Goal: Transaction & Acquisition: Purchase product/service

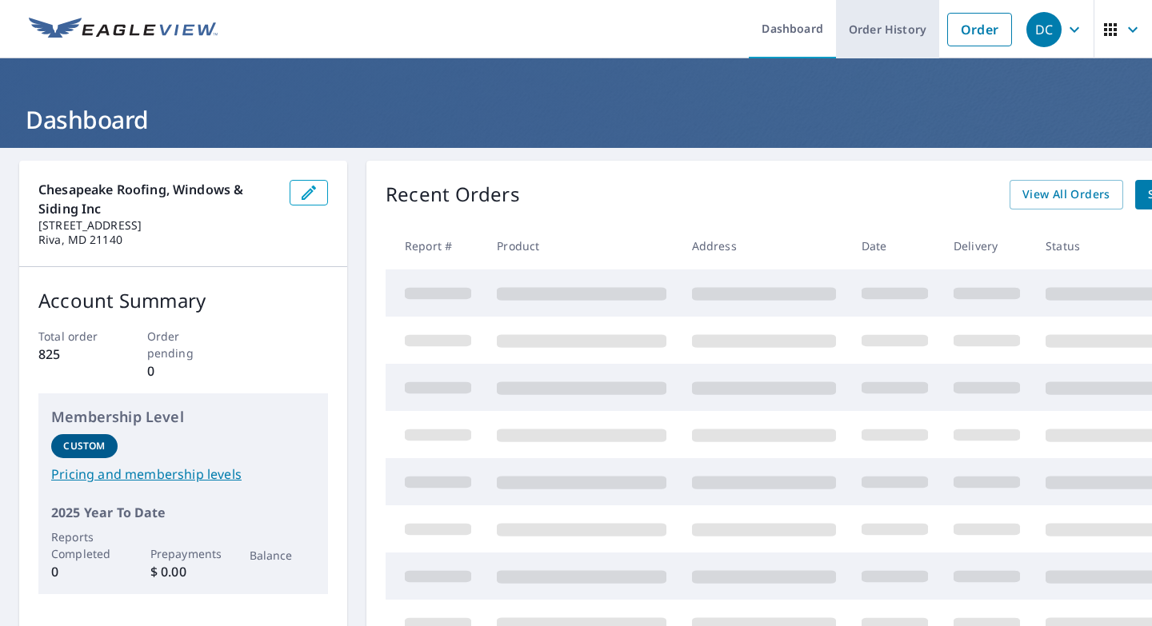
click at [966, 30] on link "Order" at bounding box center [979, 30] width 65 height 34
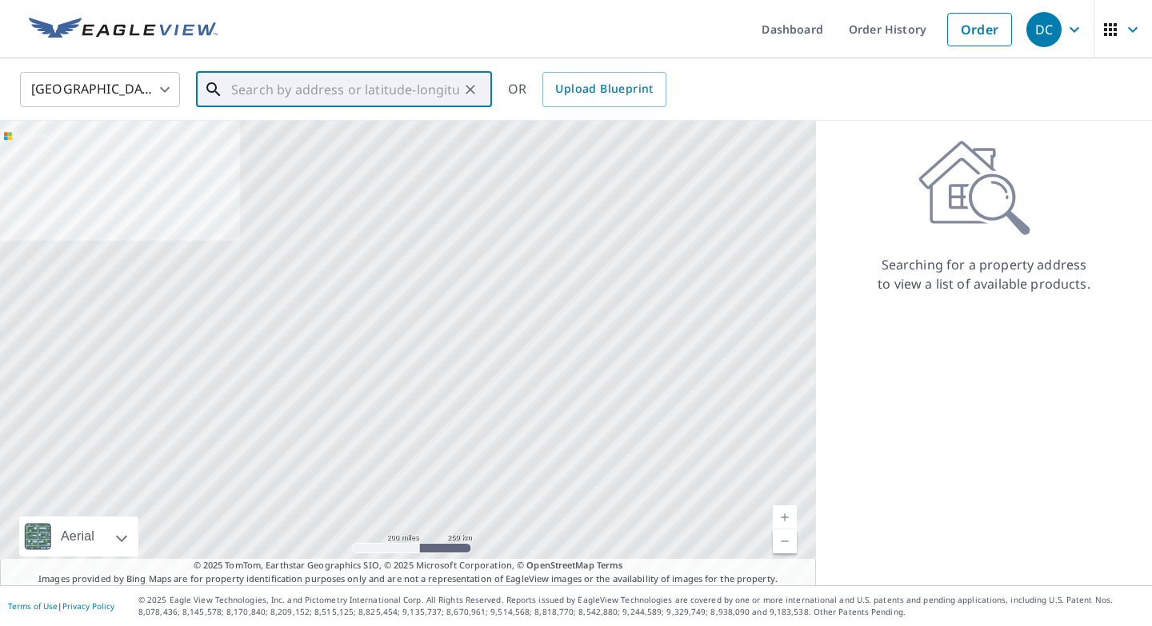
click at [400, 86] on input "text" at bounding box center [345, 89] width 228 height 45
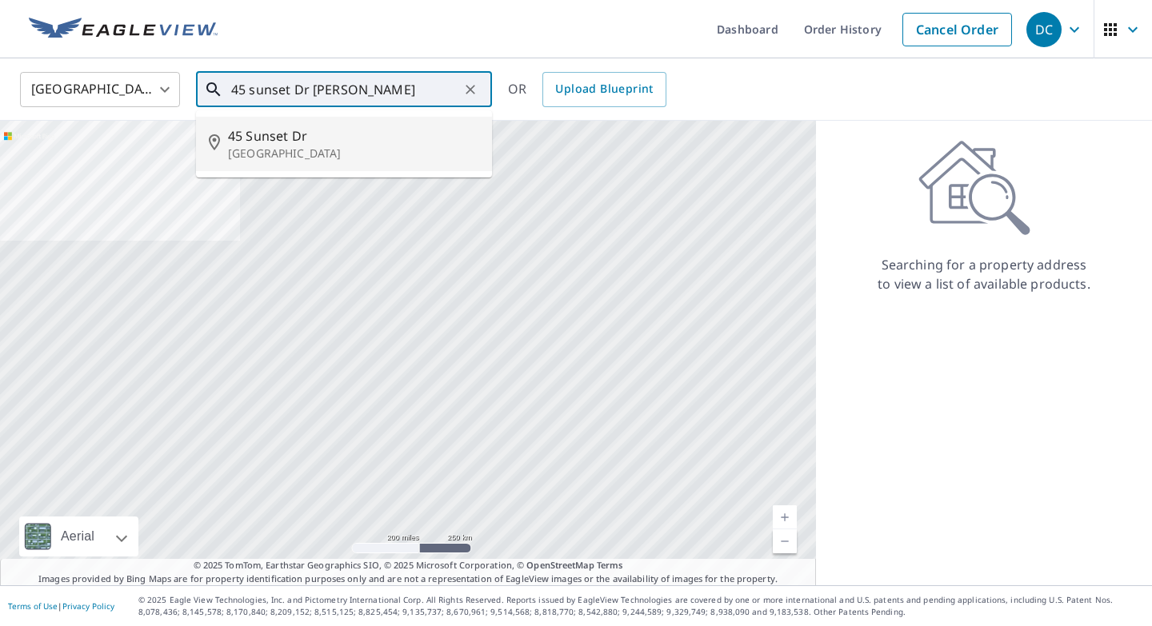
click at [280, 140] on span "45 Sunset Dr" at bounding box center [353, 135] width 251 height 19
type input "[STREET_ADDRESS][PERSON_NAME]"
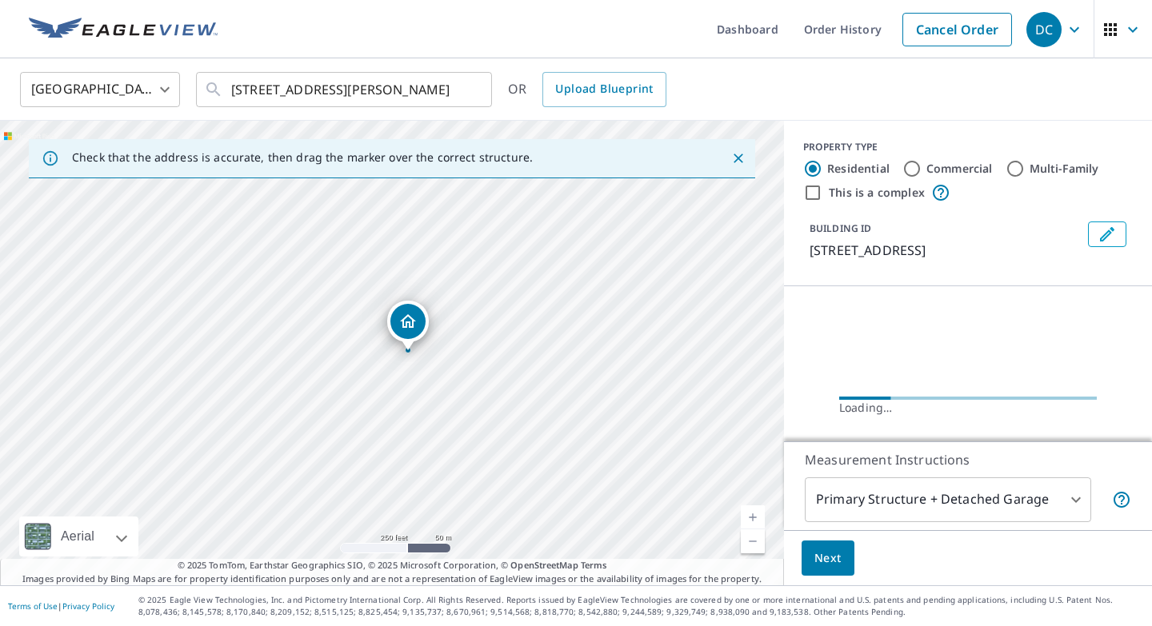
click at [755, 513] on link "Current Level 17, Zoom In" at bounding box center [753, 518] width 24 height 24
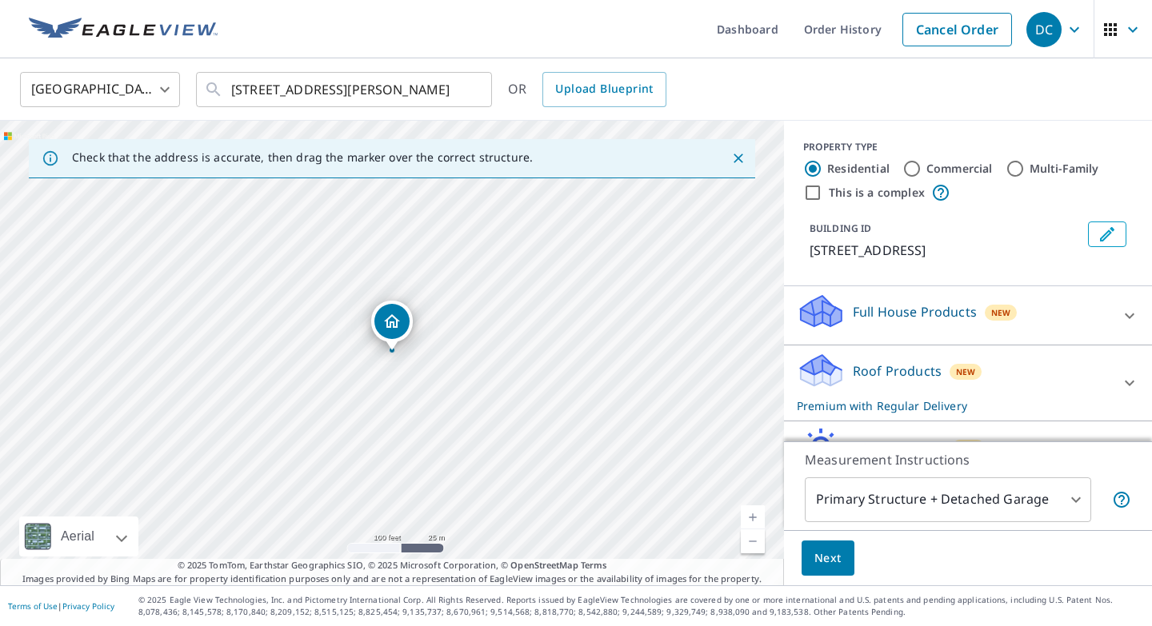
click at [755, 513] on link "Current Level 18, Zoom In" at bounding box center [753, 518] width 24 height 24
click at [755, 513] on link "Current Level 20, Zoom In Disabled" at bounding box center [753, 518] width 24 height 24
click at [834, 557] on span "Next" at bounding box center [827, 559] width 27 height 20
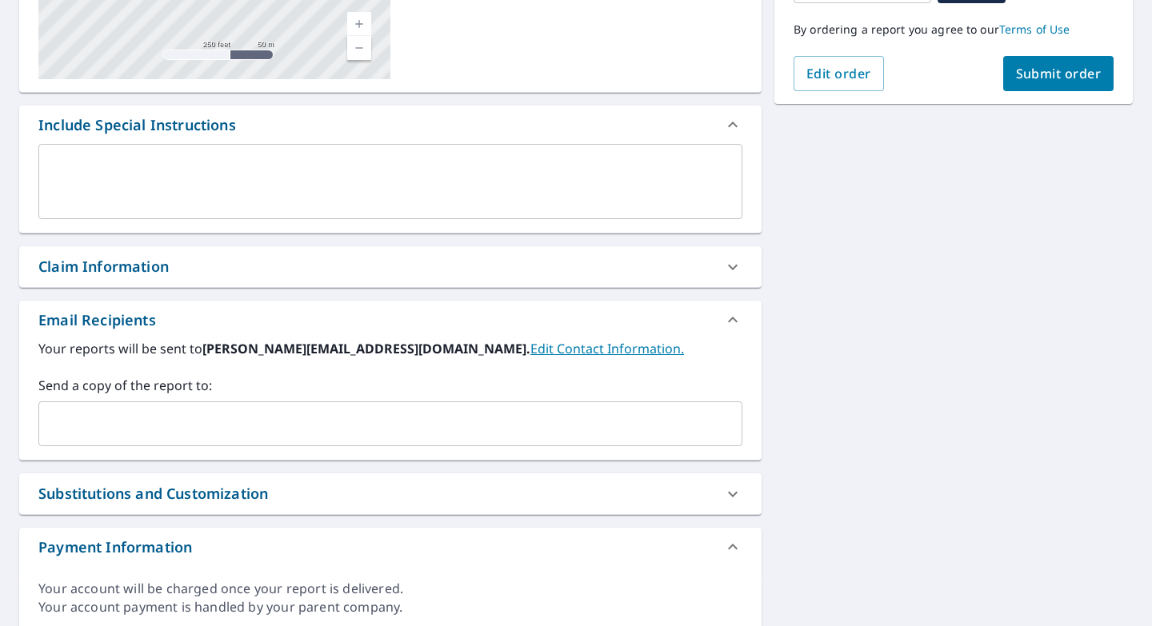
scroll to position [337, 0]
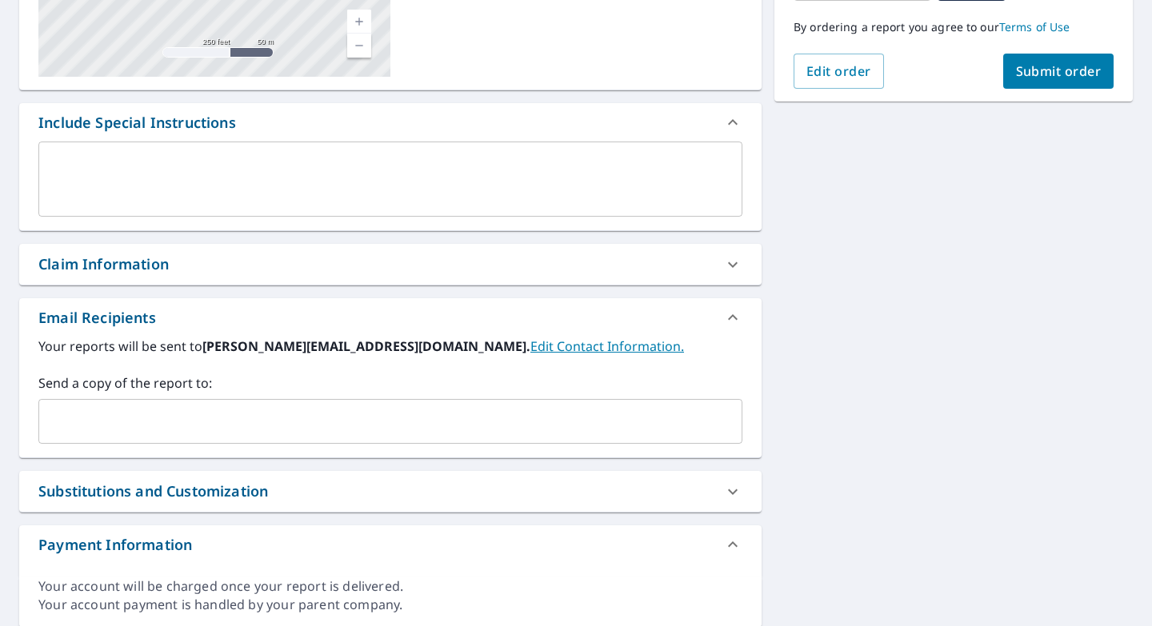
click at [174, 262] on div "Claim Information" at bounding box center [375, 265] width 675 height 22
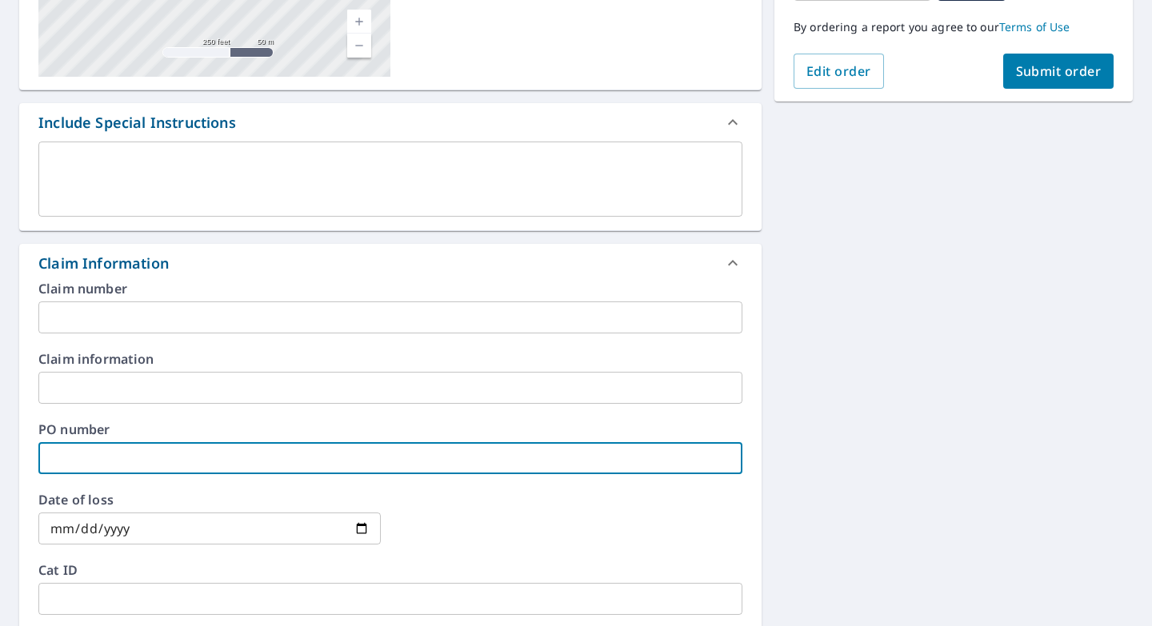
click at [166, 458] on input "text" at bounding box center [390, 458] width 704 height 32
type input "[PERSON_NAME]"
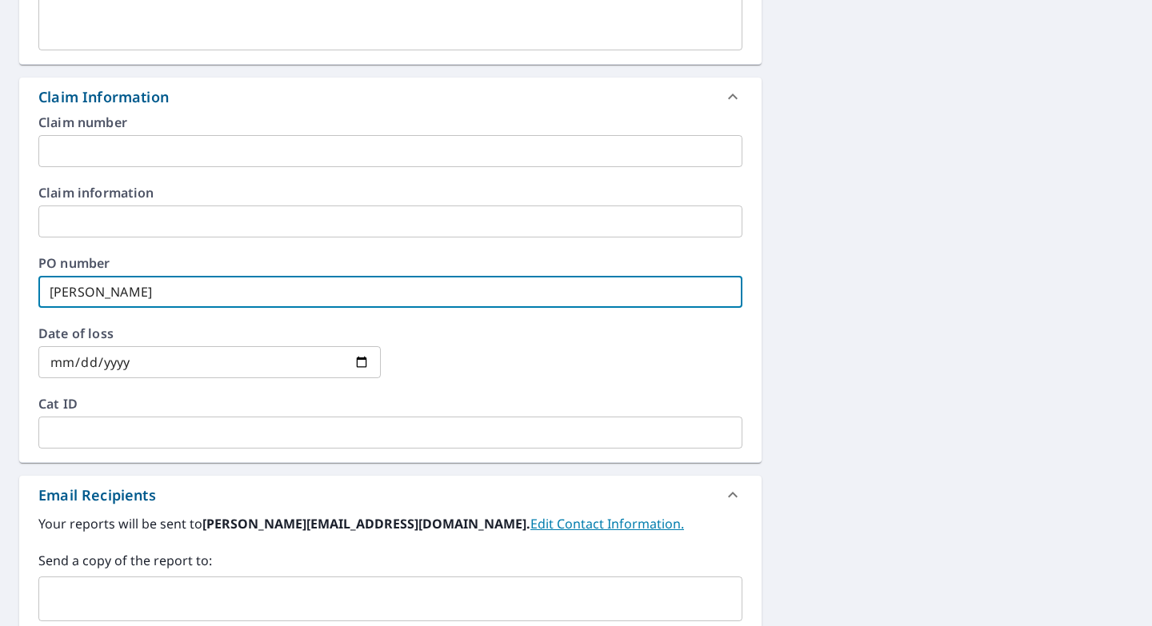
scroll to position [590, 0]
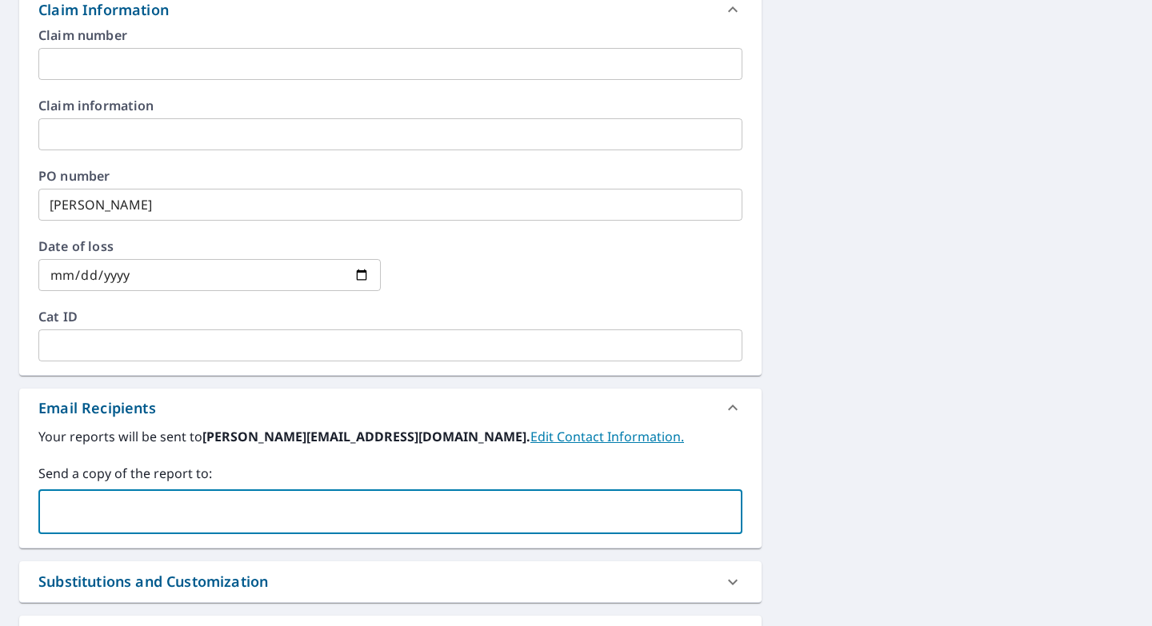
click at [122, 515] on input "text" at bounding box center [378, 512] width 665 height 30
type input "K"
type input "[PERSON_NAME][EMAIL_ADDRESS][DOMAIN_NAME]"
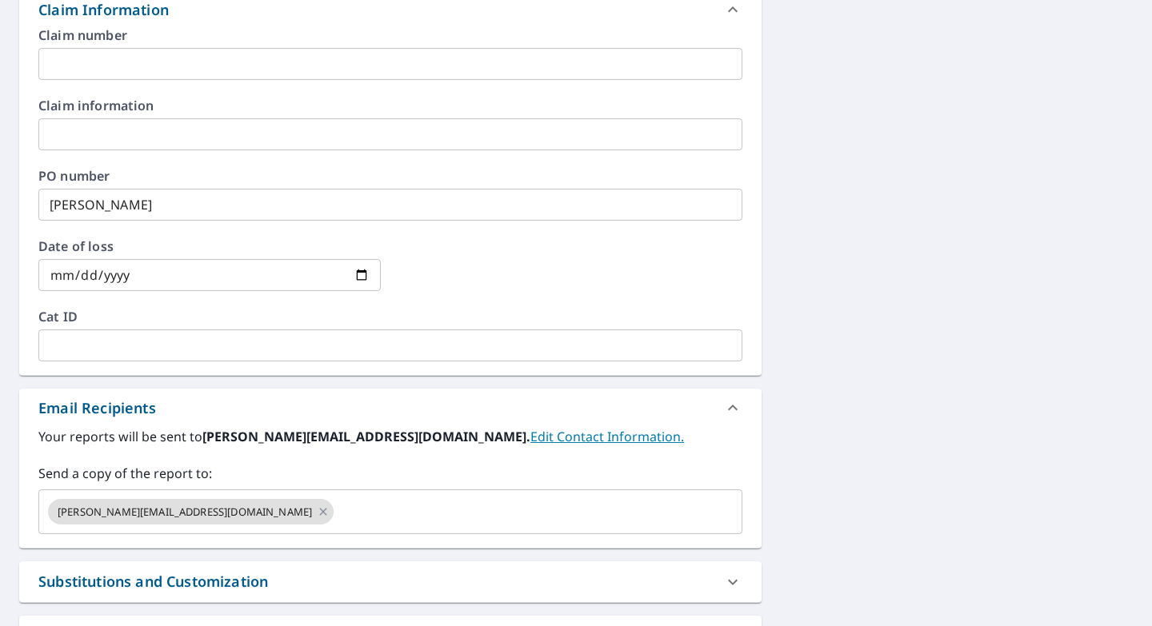
click at [851, 372] on div "[STREET_ADDRESS][PERSON_NAME] A standard road map Aerial A detailed look from a…" at bounding box center [576, 144] width 1152 height 1173
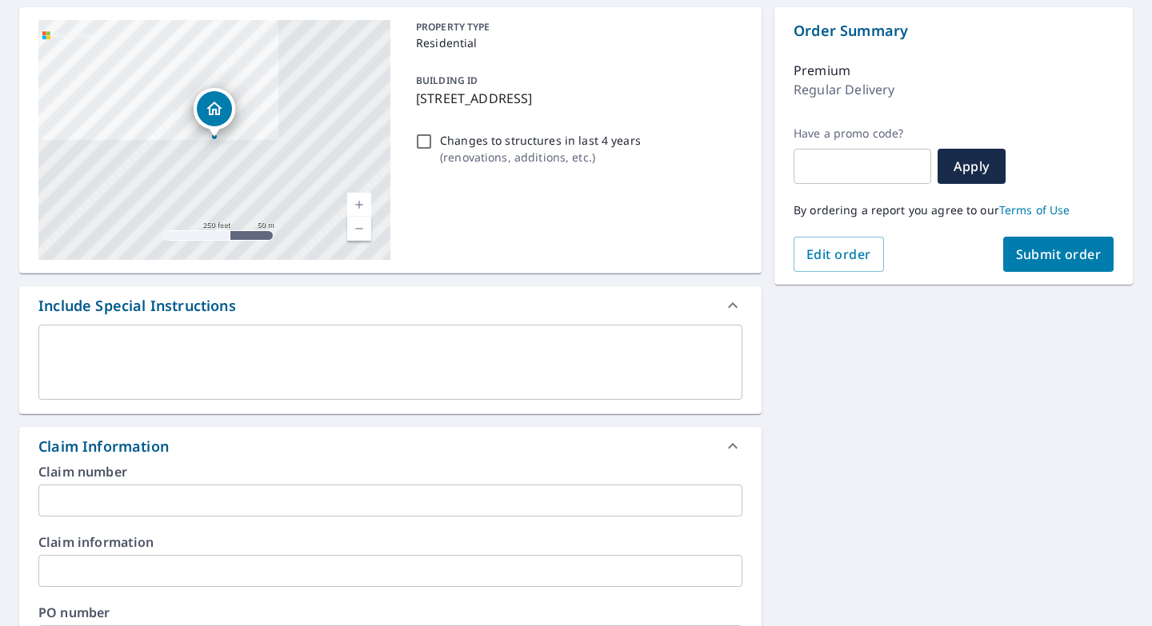
scroll to position [0, 0]
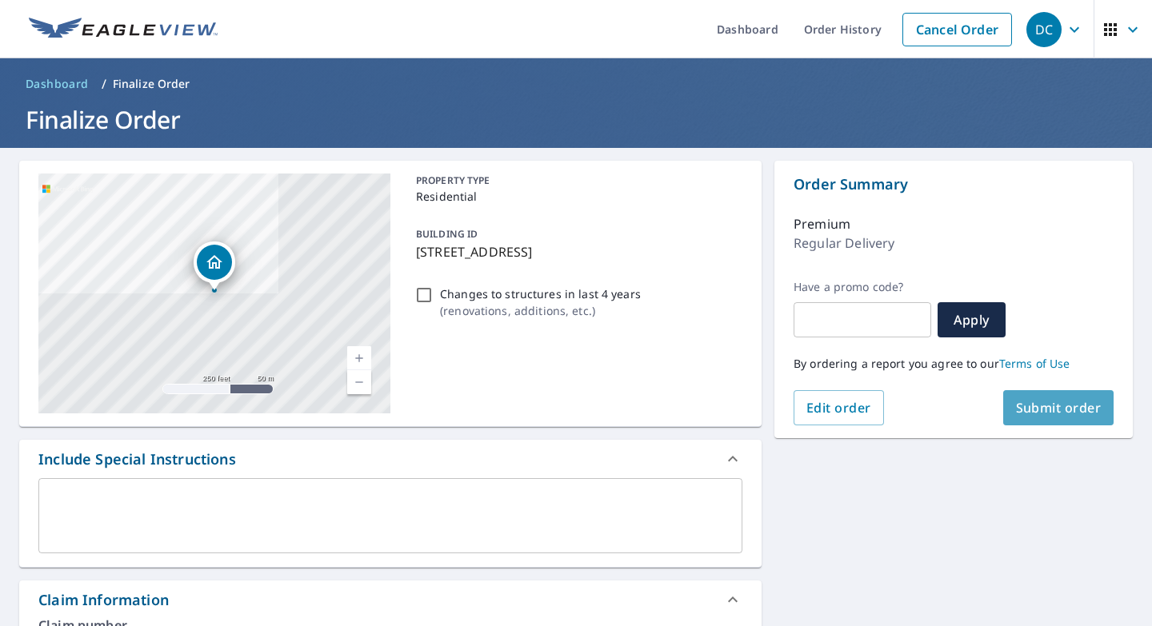
click at [1046, 409] on span "Submit order" at bounding box center [1059, 408] width 86 height 18
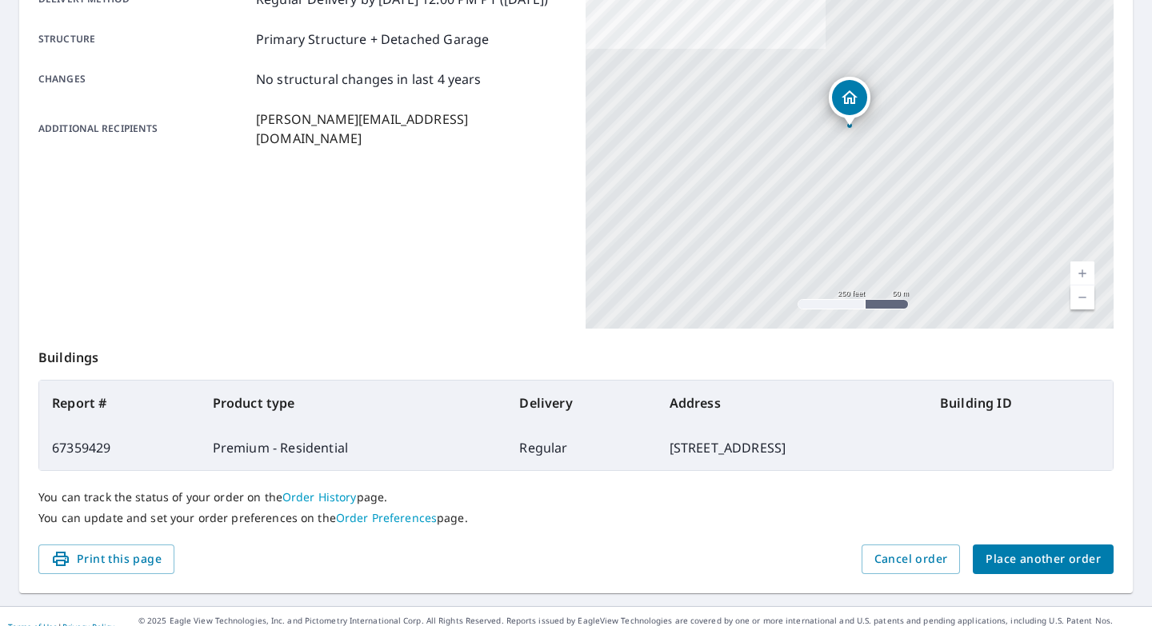
scroll to position [294, 0]
